Goal: Transaction & Acquisition: Purchase product/service

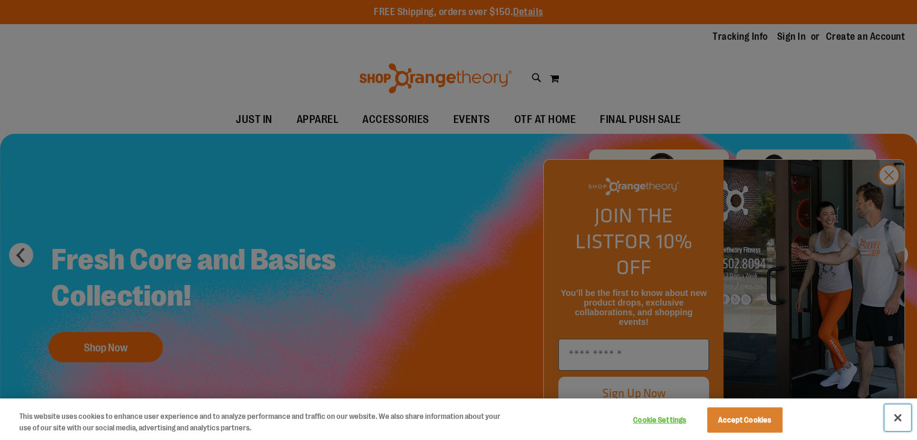
click at [902, 418] on button "Close" at bounding box center [897, 418] width 27 height 27
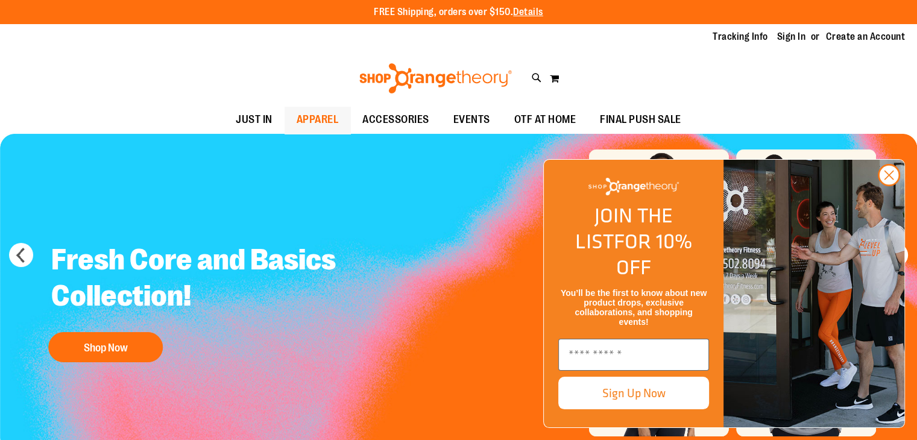
click at [312, 114] on span "APPAREL" at bounding box center [318, 119] width 42 height 27
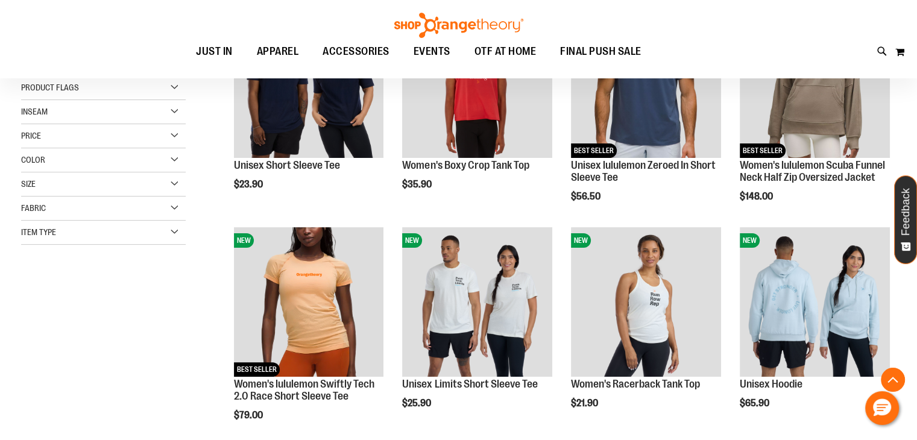
scroll to position [241, 0]
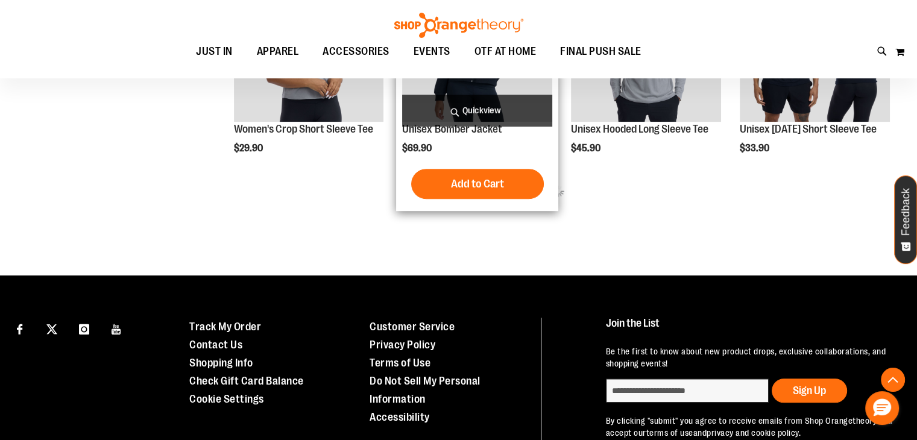
scroll to position [784, 0]
